Goal: Information Seeking & Learning: Check status

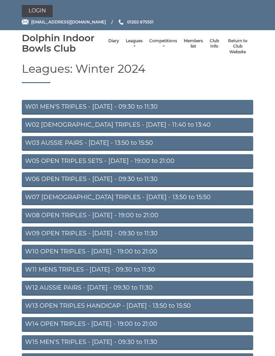
click at [126, 43] on link "Leagues" at bounding box center [134, 43] width 17 height 11
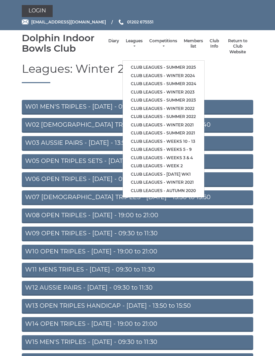
click at [143, 63] on link "Club leagues - Summer 2025" at bounding box center [163, 67] width 81 height 8
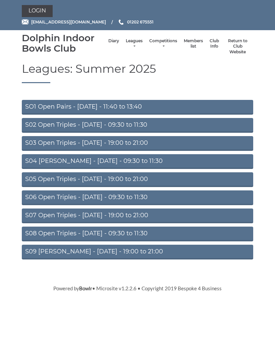
click at [124, 123] on link "S02 Open Triples - Tuesday - 09:30 to 11:30" at bounding box center [137, 125] width 231 height 15
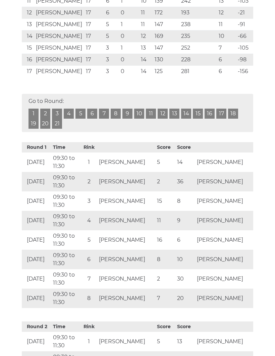
click at [33, 125] on link "19" at bounding box center [33, 124] width 10 height 10
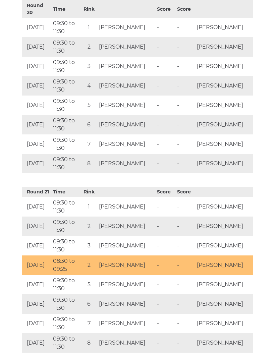
scroll to position [3856, 0]
